Goal: Information Seeking & Learning: Check status

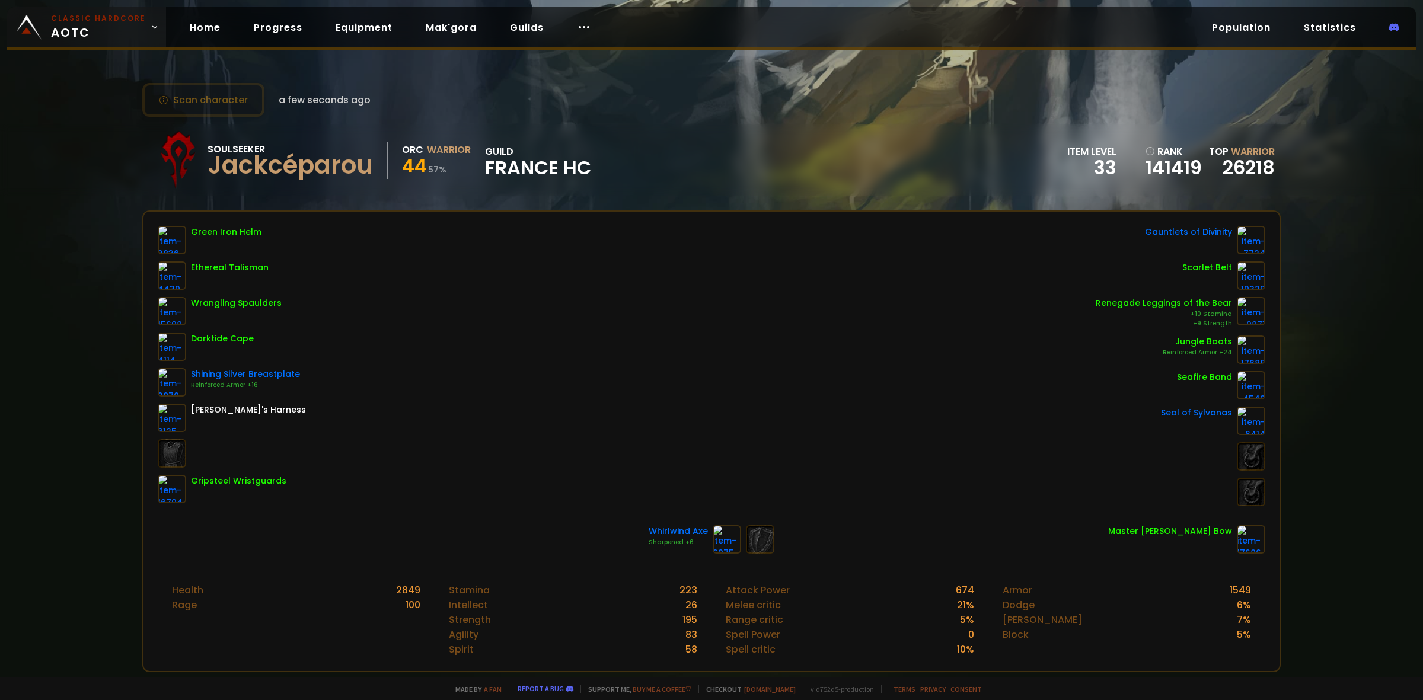
click at [99, 43] on body "Classic Hardcore AOTC Home Progress Equipment Mak'gora Guilds Population Statis…" at bounding box center [711, 350] width 1423 height 700
click at [84, 15] on small "Classic Hardcore" at bounding box center [98, 18] width 95 height 11
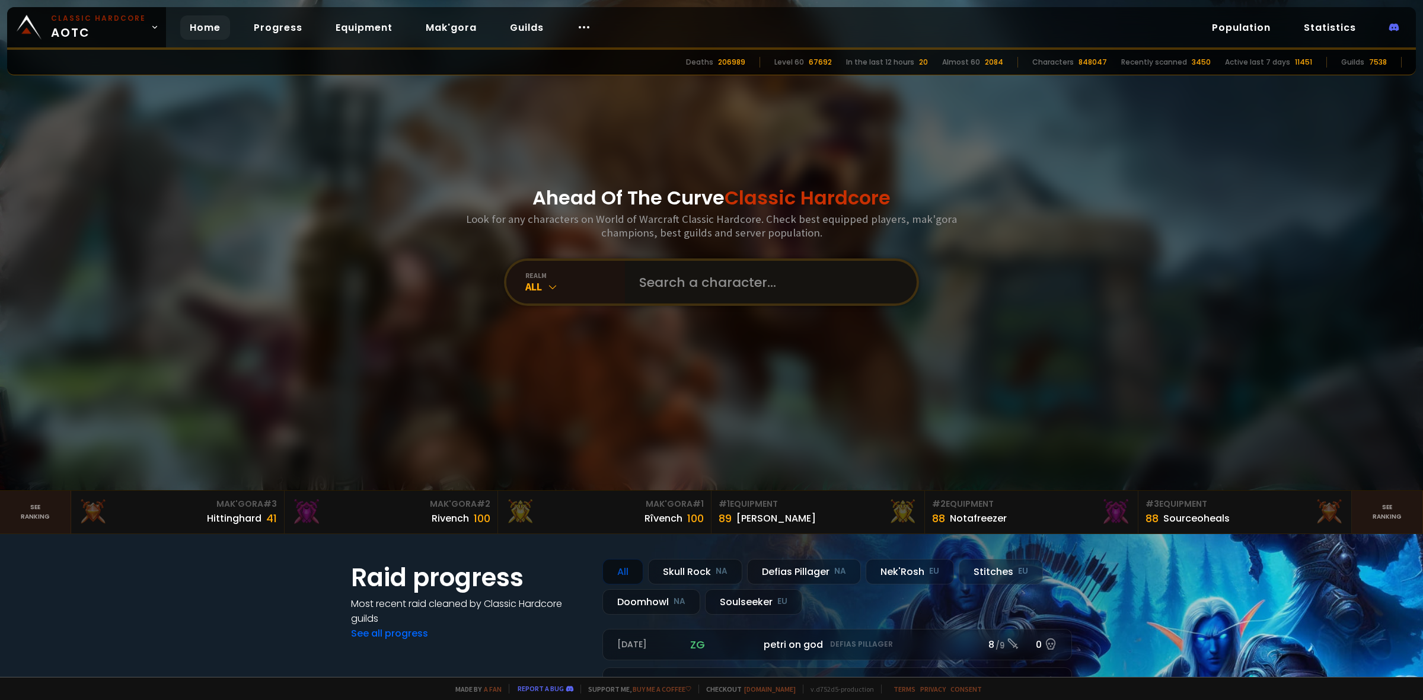
click at [689, 274] on input "text" at bounding box center [767, 282] width 270 height 43
type input "casw"
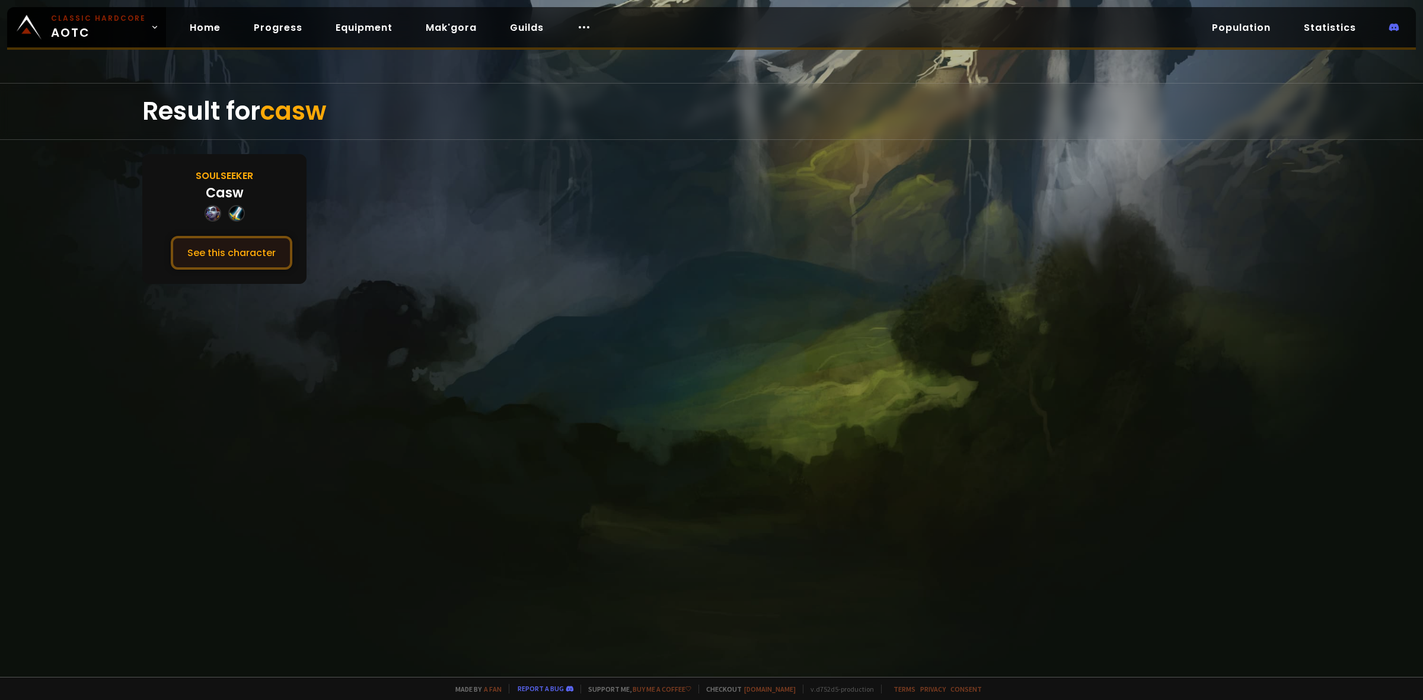
click at [219, 257] on button "See this character" at bounding box center [232, 253] width 122 height 34
